Goal: Task Accomplishment & Management: Use online tool/utility

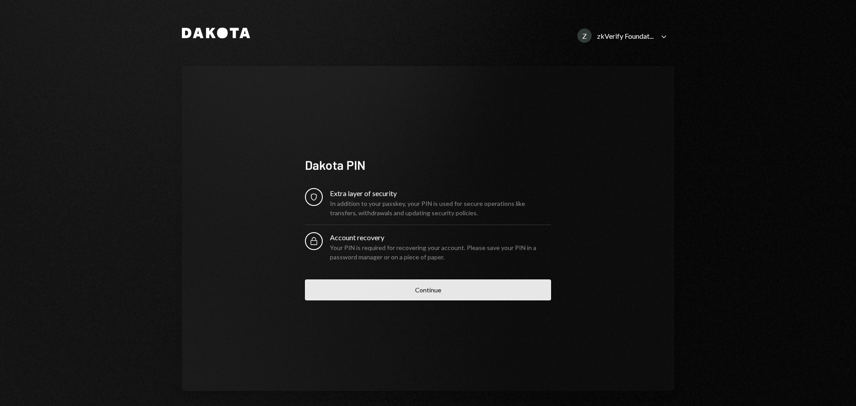
click at [421, 295] on button "Continue" at bounding box center [428, 289] width 246 height 21
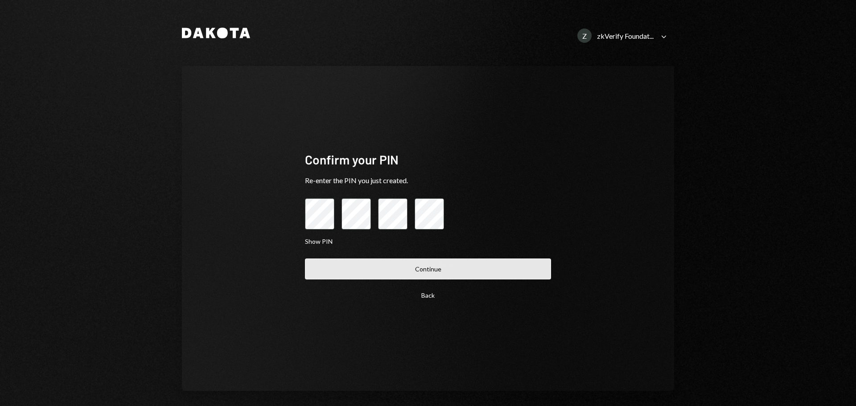
click at [435, 264] on button "Continue" at bounding box center [428, 269] width 246 height 21
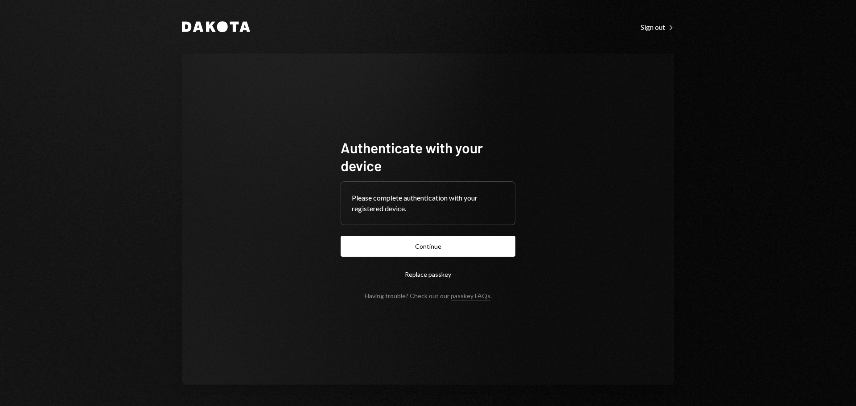
click at [441, 245] on button "Continue" at bounding box center [428, 246] width 175 height 21
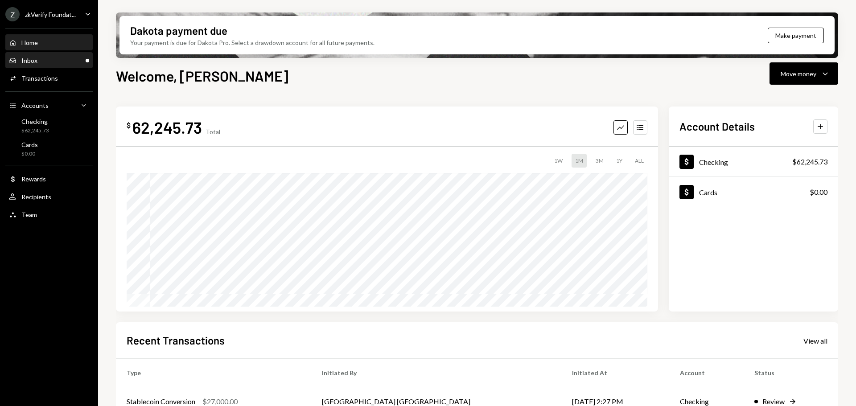
click at [34, 67] on div "Inbox Inbox" at bounding box center [49, 60] width 80 height 15
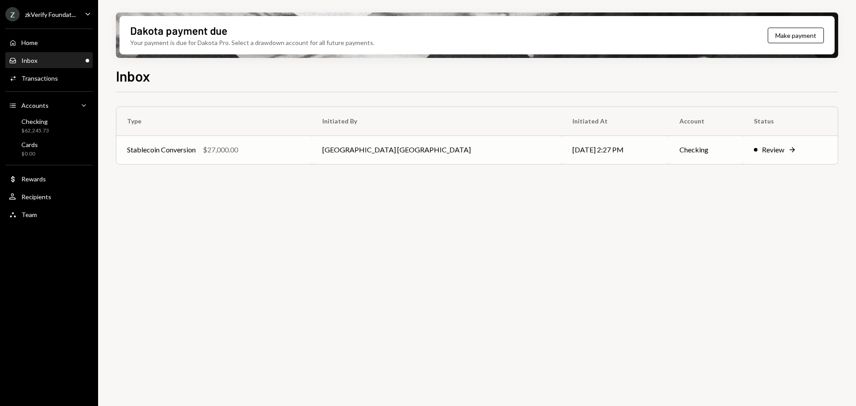
click at [293, 153] on div "Stablecoin Conversion $27,000.00" at bounding box center [214, 149] width 174 height 11
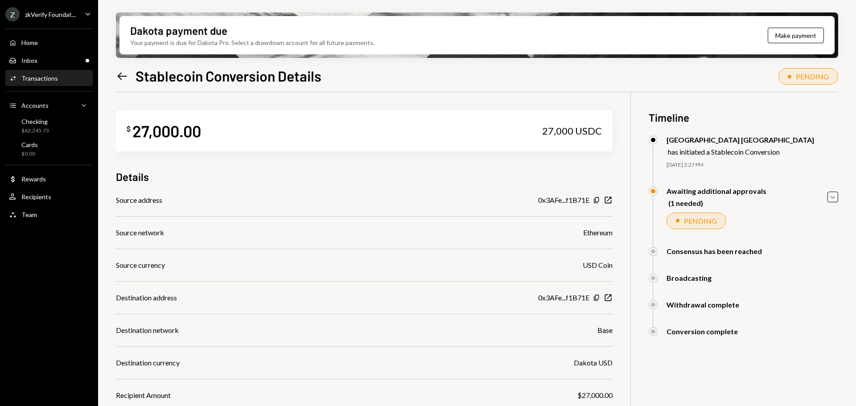
scroll to position [84, 0]
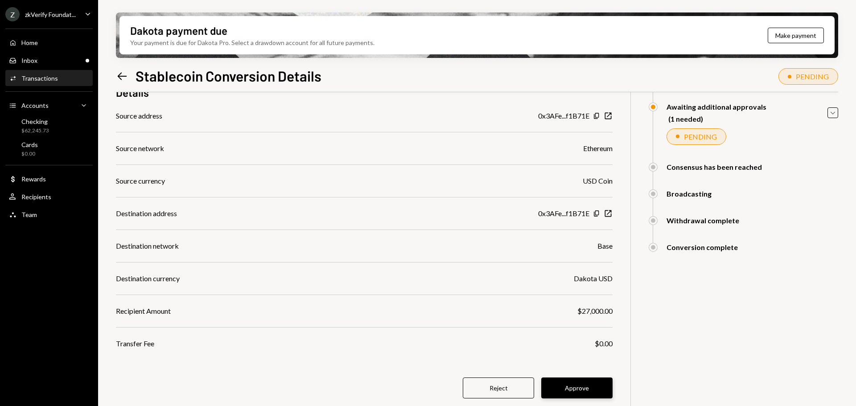
click at [564, 388] on button "Approve" at bounding box center [576, 388] width 71 height 21
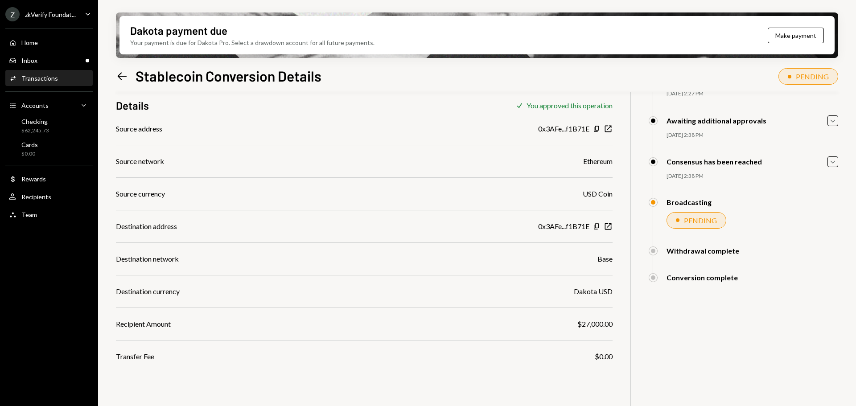
scroll to position [71, 0]
click at [27, 43] on div "Home" at bounding box center [29, 43] width 16 height 8
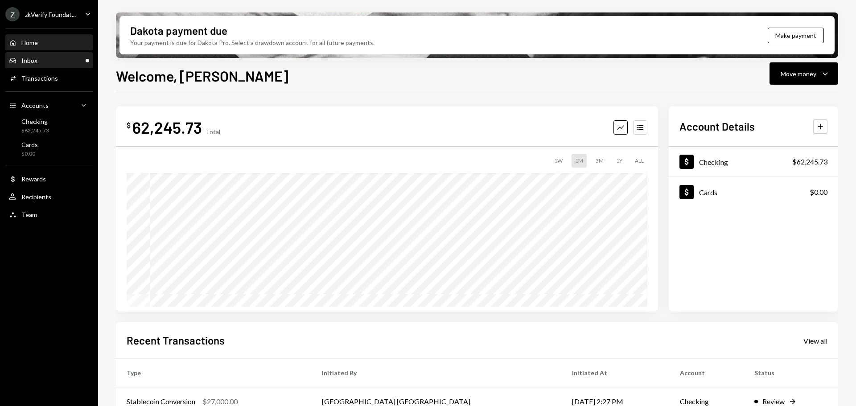
click at [33, 65] on div "Inbox Inbox" at bounding box center [49, 60] width 80 height 15
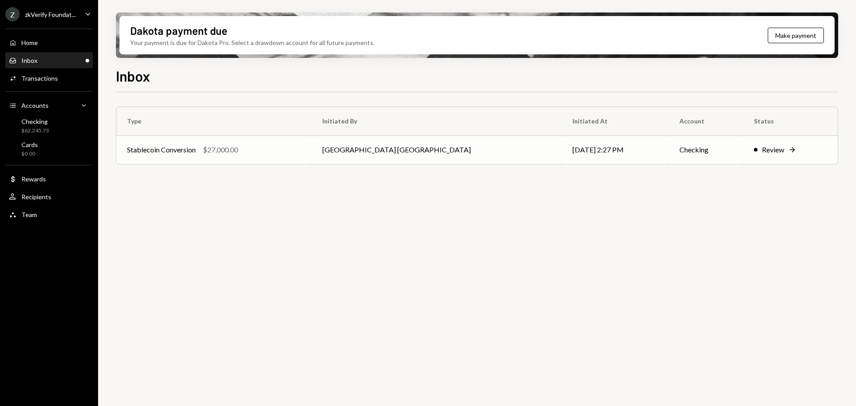
click at [270, 157] on td "Stablecoin Conversion $27,000.00" at bounding box center [213, 149] width 195 height 29
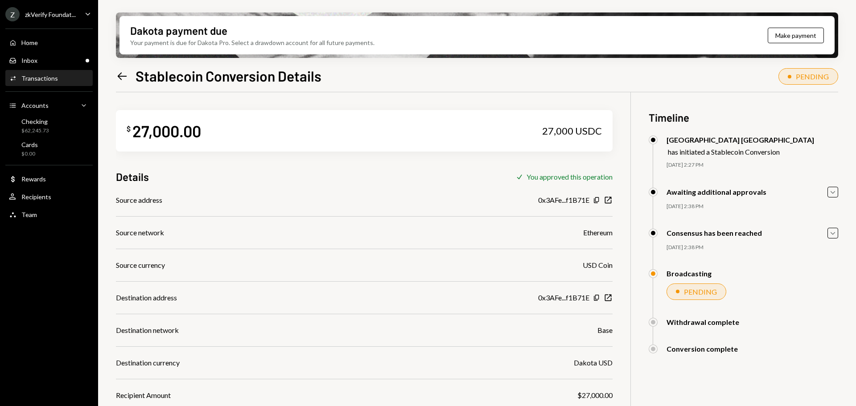
scroll to position [71, 0]
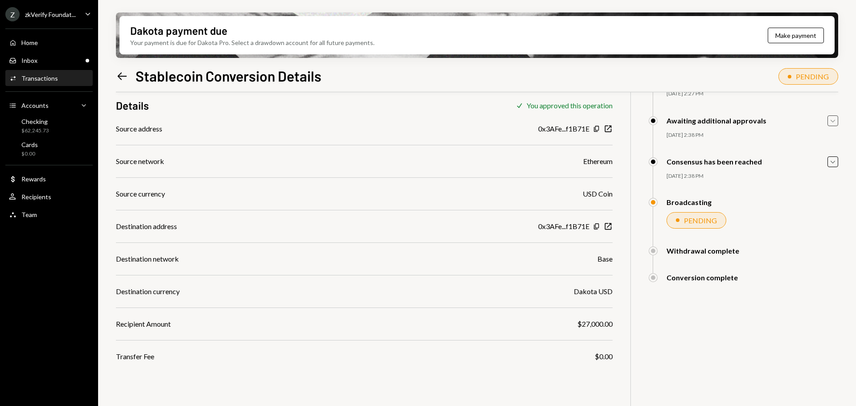
click at [829, 123] on icon "Caret Down" at bounding box center [833, 121] width 10 height 10
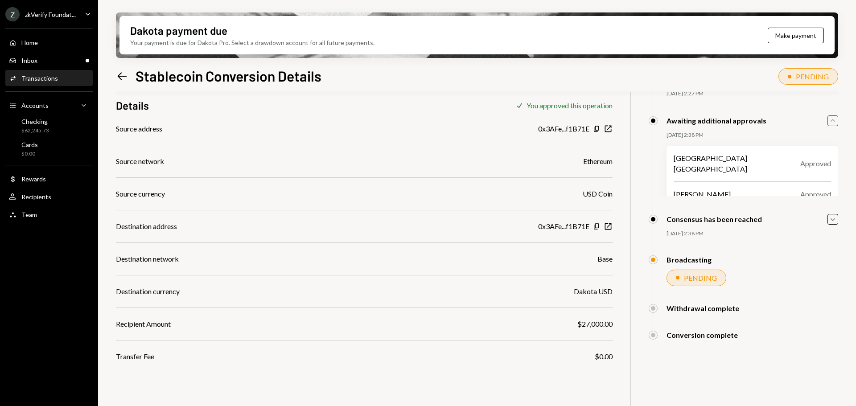
click at [826, 218] on div "Consensus has been reached Caret Down" at bounding box center [743, 219] width 189 height 11
